Goal: Information Seeking & Learning: Learn about a topic

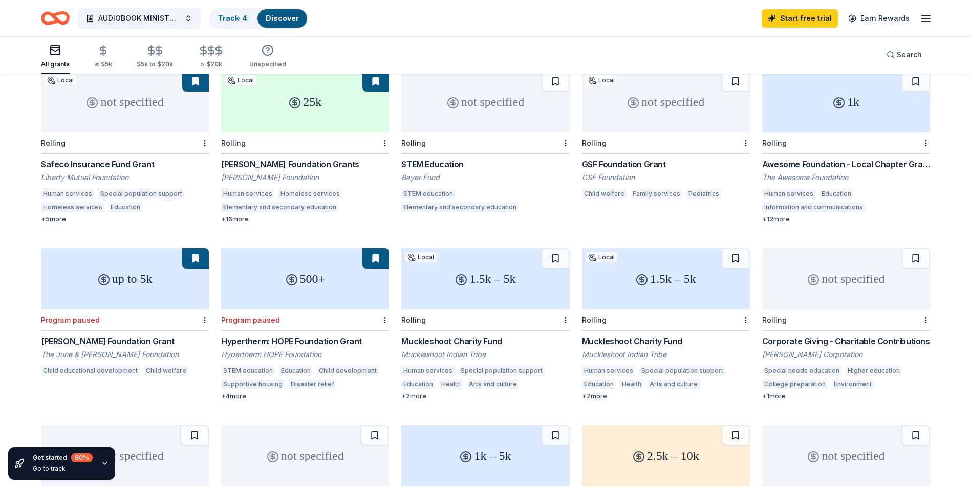
scroll to position [94, 0]
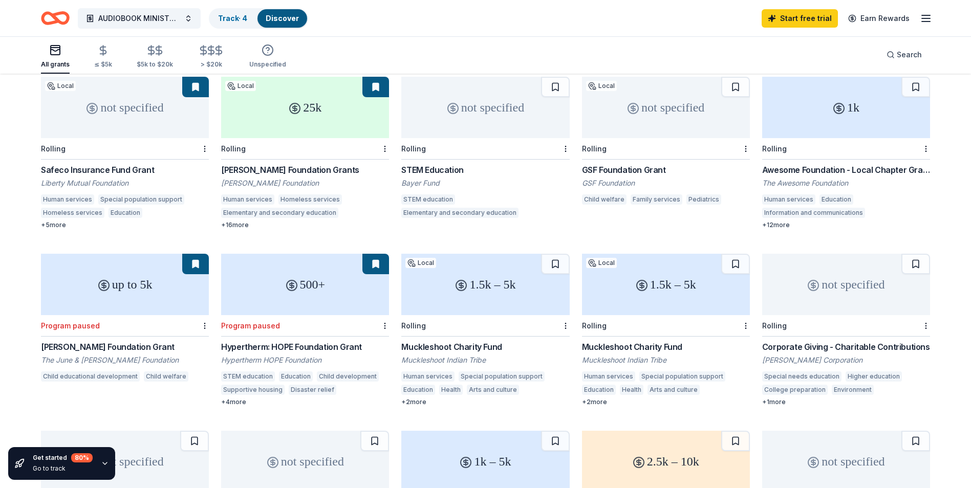
click at [806, 169] on div "Awesome Foundation - Local Chapter Grants" at bounding box center [846, 170] width 168 height 12
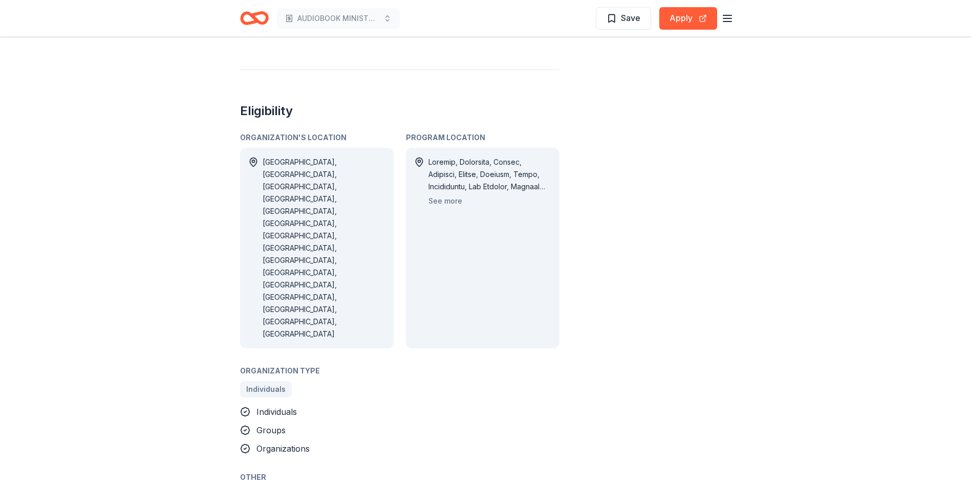
scroll to position [614, 0]
